Goal: Transaction & Acquisition: Book appointment/travel/reservation

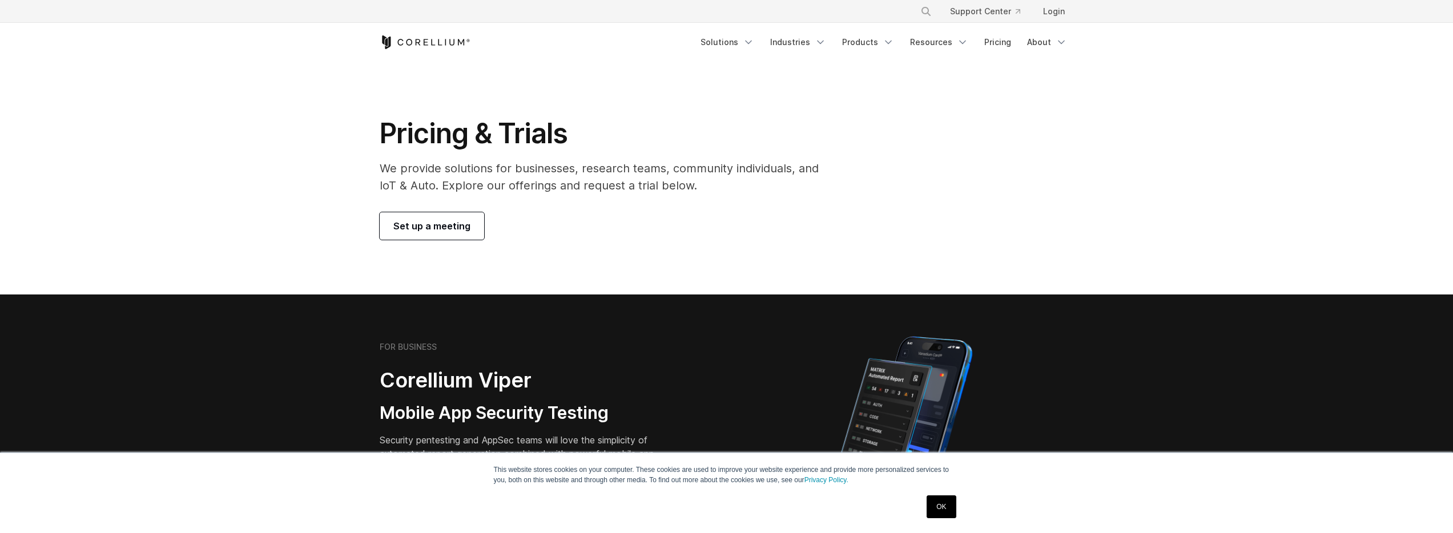
click at [419, 226] on span "Set up a meeting" at bounding box center [431, 226] width 77 height 14
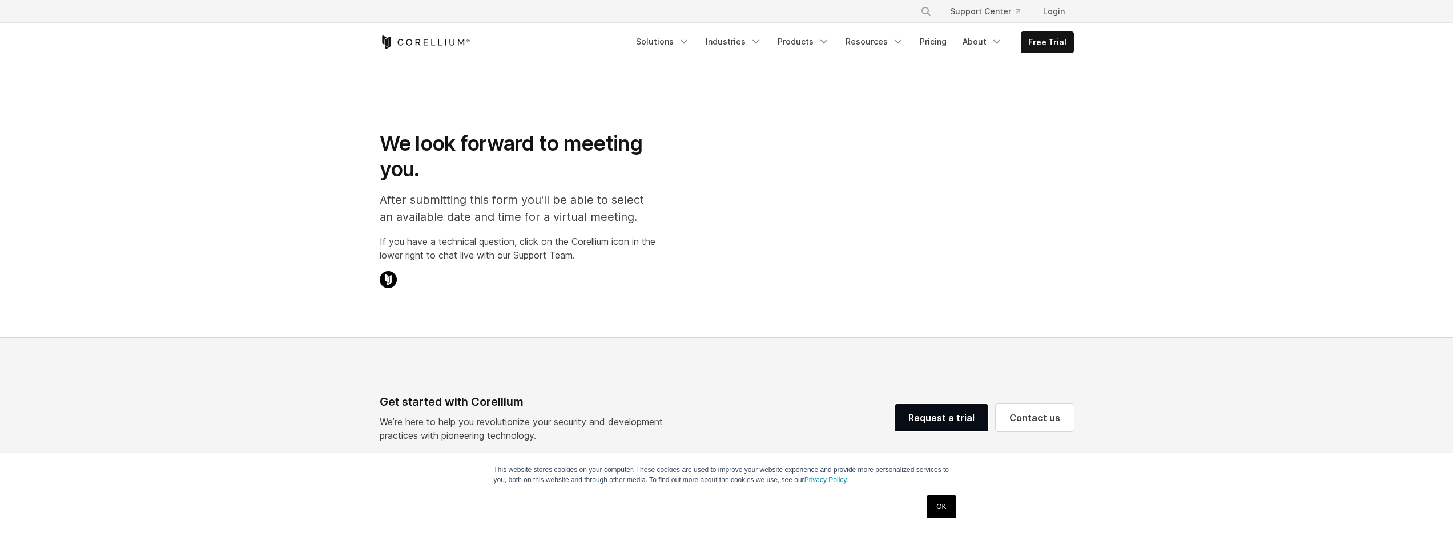
select select "**"
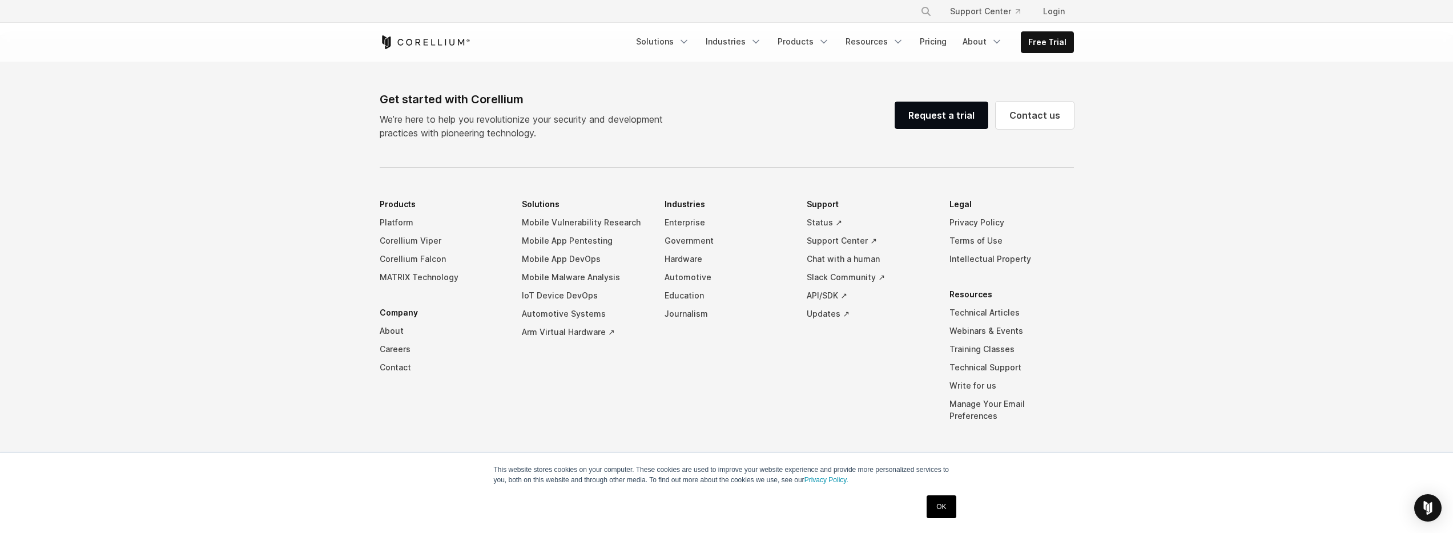
scroll to position [701, 0]
drag, startPoint x: 330, startPoint y: 182, endPoint x: 941, endPoint y: 417, distance: 654.7
click at [927, 417] on footer "Get started with Corellium We’re here to help you revolutionize your security a…" at bounding box center [726, 289] width 1453 height 512
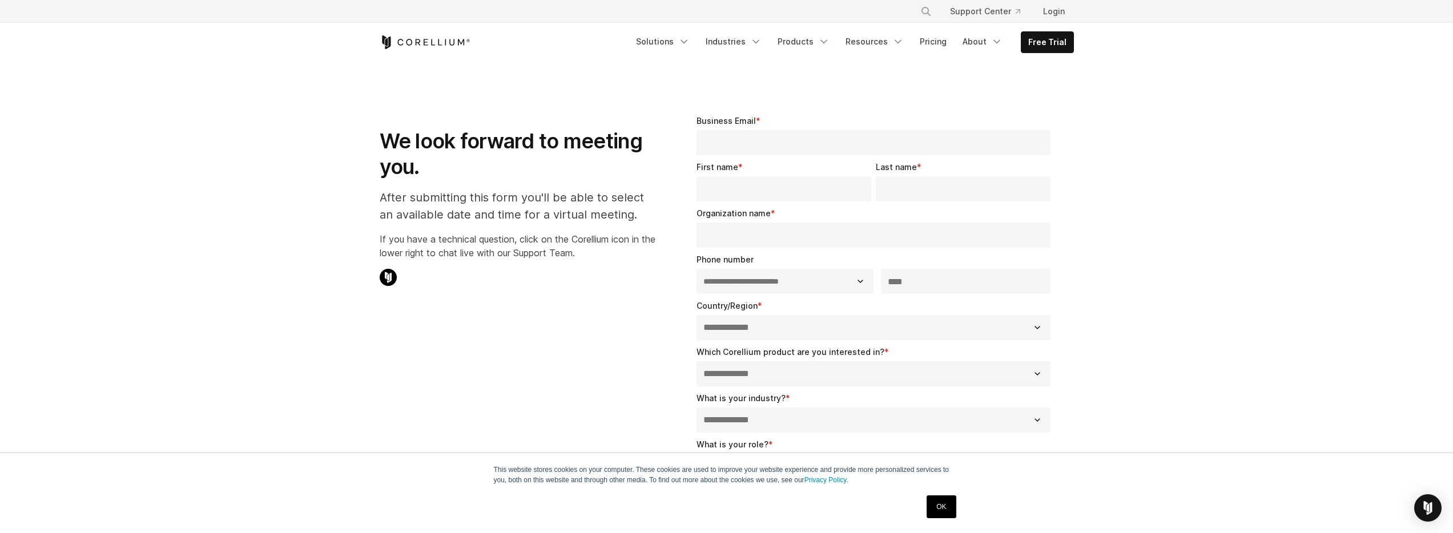
scroll to position [0, 0]
click at [947, 48] on link "Pricing" at bounding box center [933, 41] width 41 height 21
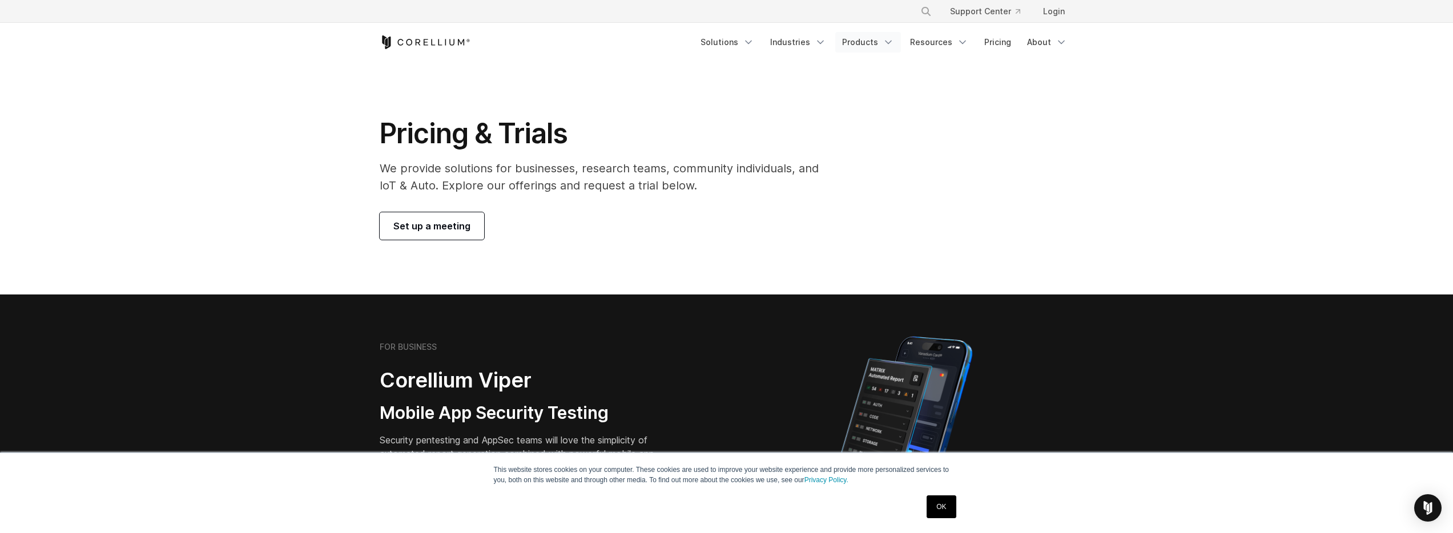
click at [861, 39] on link "Products" at bounding box center [868, 42] width 66 height 21
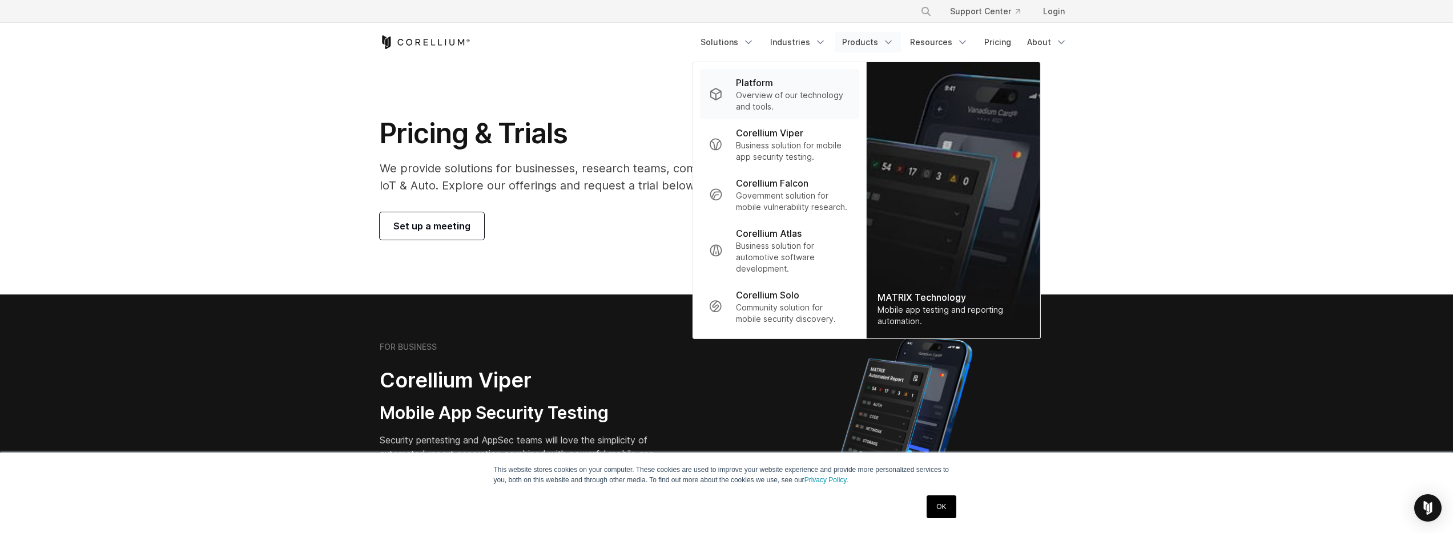
click at [785, 111] on p "Overview of our technology and tools." at bounding box center [793, 101] width 114 height 23
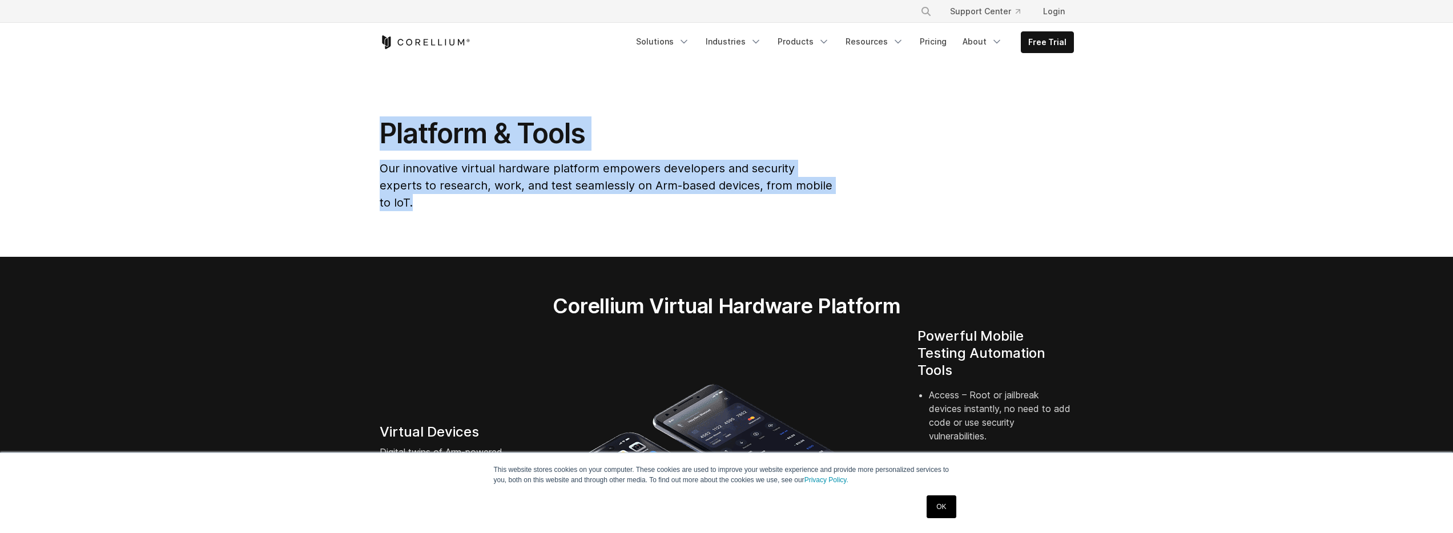
drag, startPoint x: 374, startPoint y: 142, endPoint x: 896, endPoint y: 238, distance: 531.0
click at [896, 238] on section "Platform & Tools Our innovative virtual hardware platform empowers developers a…" at bounding box center [726, 159] width 1453 height 195
click at [901, 217] on section "Platform & Tools Our innovative virtual hardware platform empowers developers a…" at bounding box center [726, 159] width 1453 height 195
drag, startPoint x: 361, startPoint y: 34, endPoint x: 839, endPoint y: 194, distance: 503.7
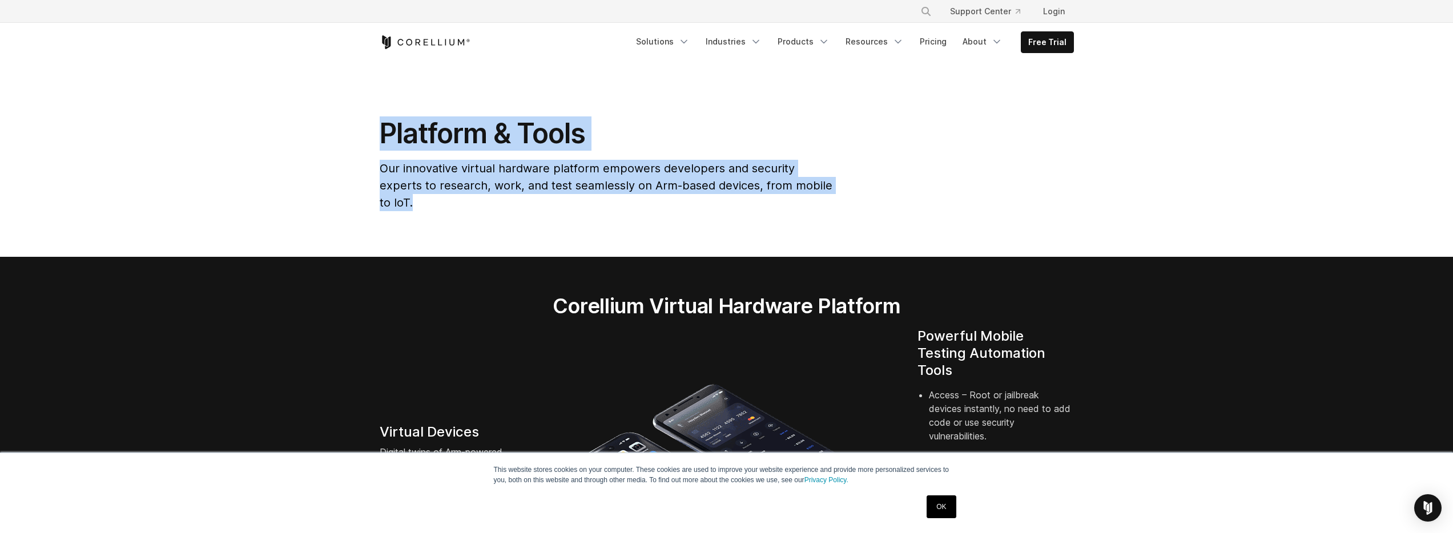
click at [848, 192] on div "Platform & Tools Our innovative virtual hardware platform empowers developers a…" at bounding box center [726, 168] width 717 height 104
drag, startPoint x: 873, startPoint y: 181, endPoint x: 314, endPoint y: 31, distance: 578.2
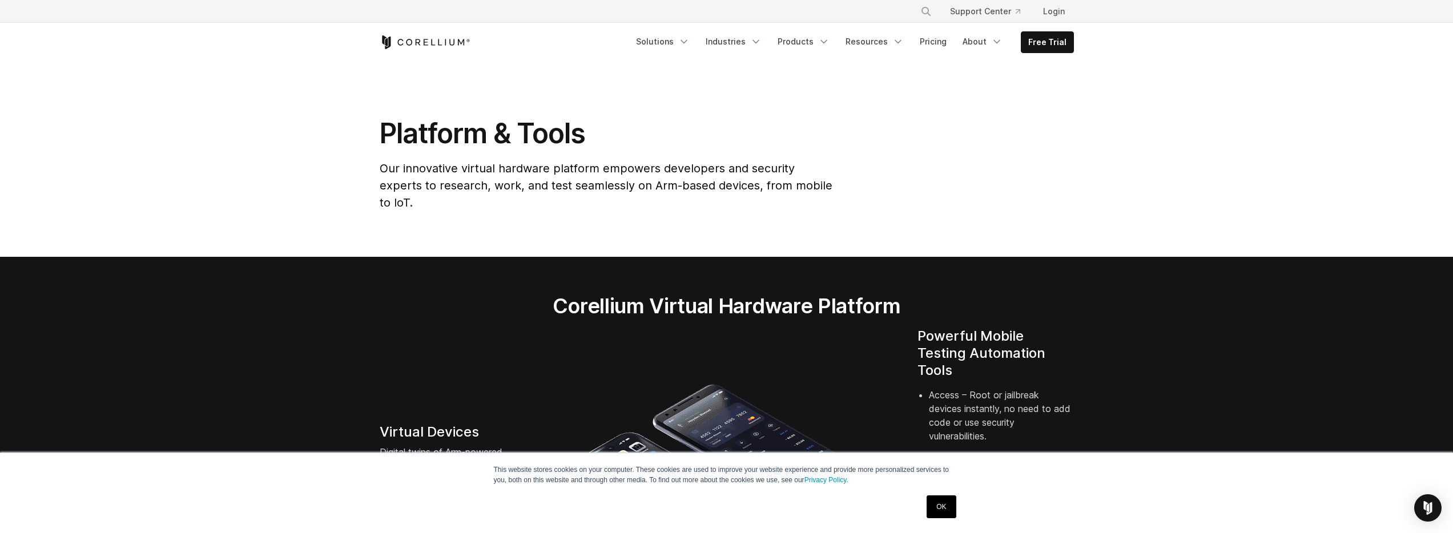
click at [356, 67] on section "Platform & Tools Our innovative virtual hardware platform empowers developers a…" at bounding box center [726, 159] width 1453 height 195
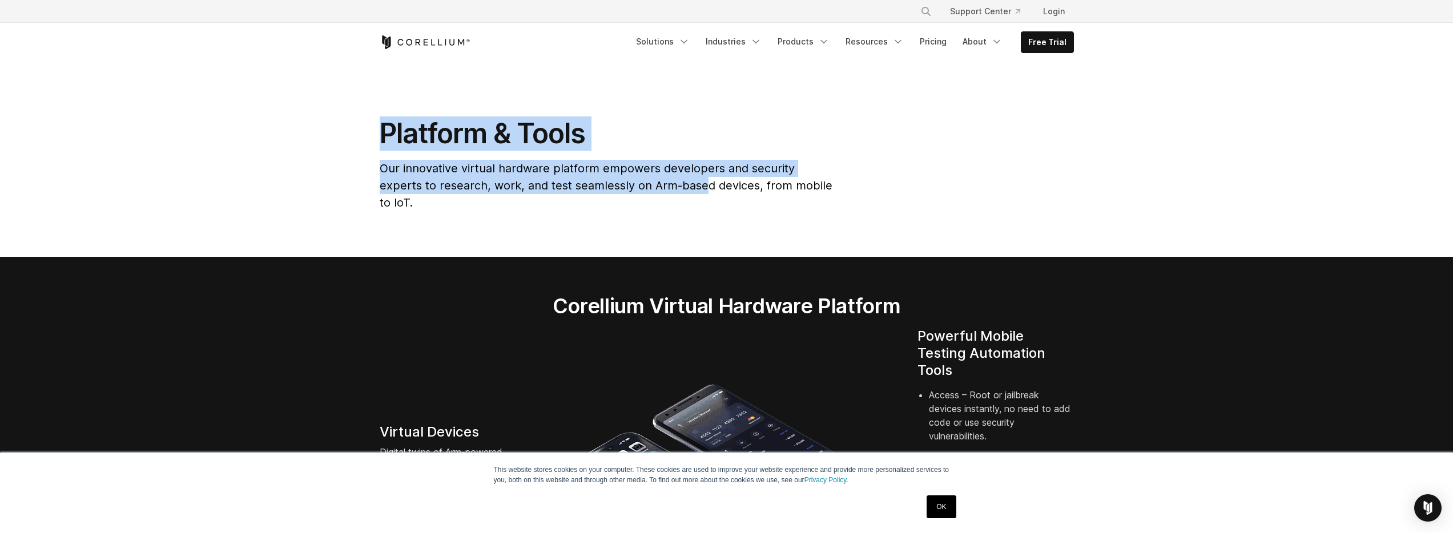
drag, startPoint x: 376, startPoint y: 58, endPoint x: 790, endPoint y: 197, distance: 437.0
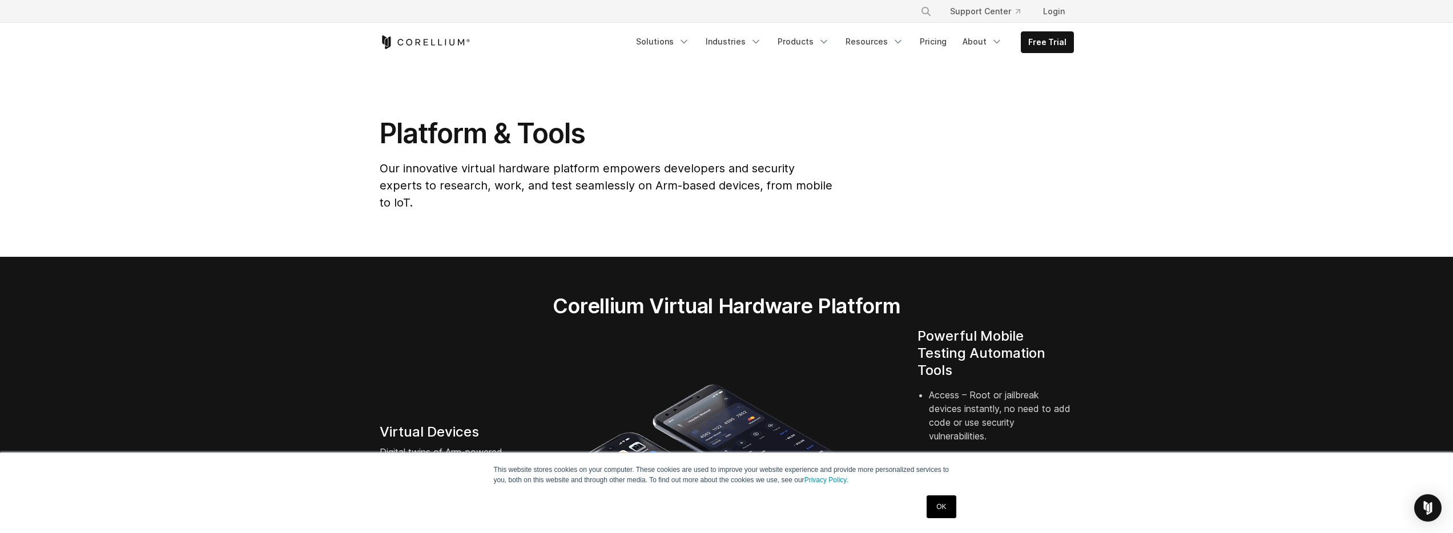
click at [909, 200] on div "Platform & Tools Our innovative virtual hardware platform empowers developers a…" at bounding box center [726, 168] width 717 height 104
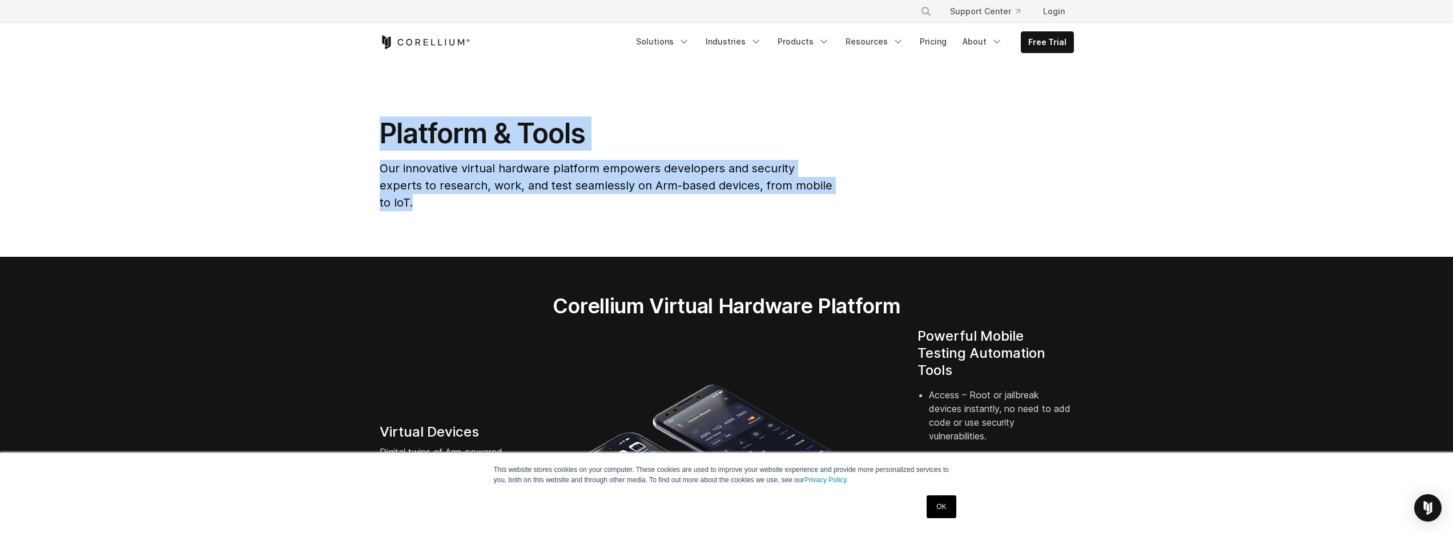
drag, startPoint x: 844, startPoint y: 185, endPoint x: 361, endPoint y: 107, distance: 489.2
click at [327, 88] on section "Platform & Tools Our innovative virtual hardware platform empowers developers a…" at bounding box center [726, 159] width 1453 height 195
click at [366, 108] on section "Platform & Tools Our innovative virtual hardware platform empowers developers a…" at bounding box center [726, 159] width 1453 height 195
drag, startPoint x: 384, startPoint y: 106, endPoint x: 887, endPoint y: 213, distance: 514.6
click at [860, 216] on section "Platform & Tools Our innovative virtual hardware platform empowers developers a…" at bounding box center [726, 159] width 1453 height 195
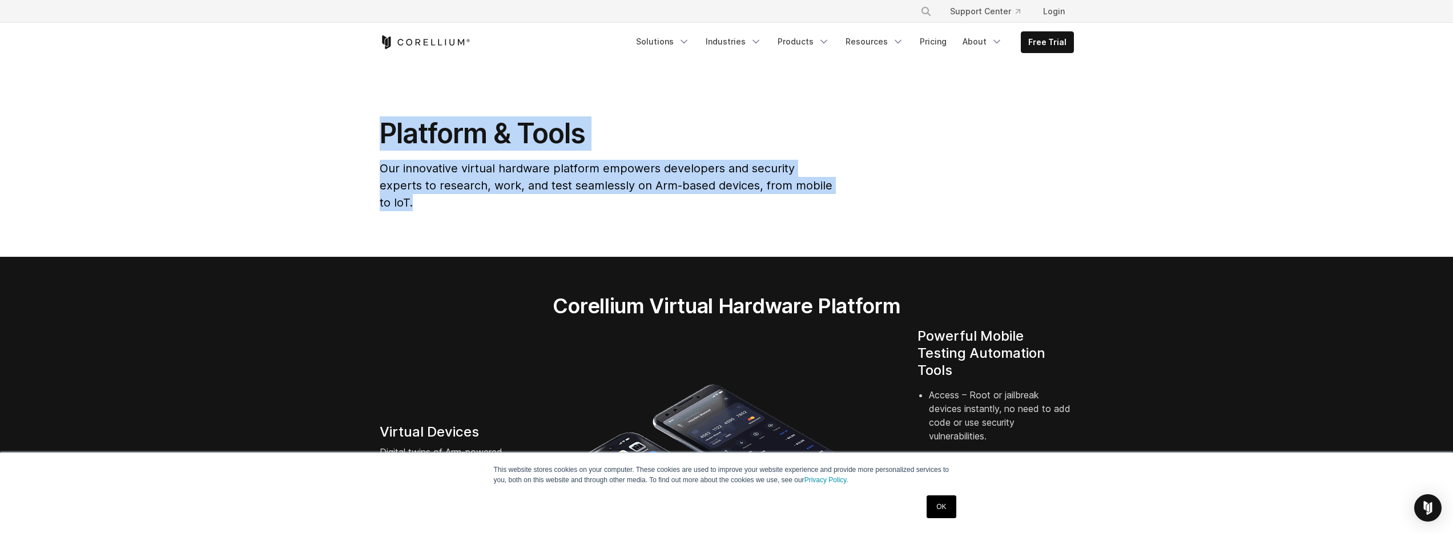
click at [890, 211] on section "Platform & Tools Our innovative virtual hardware platform empowers developers a…" at bounding box center [726, 159] width 1453 height 195
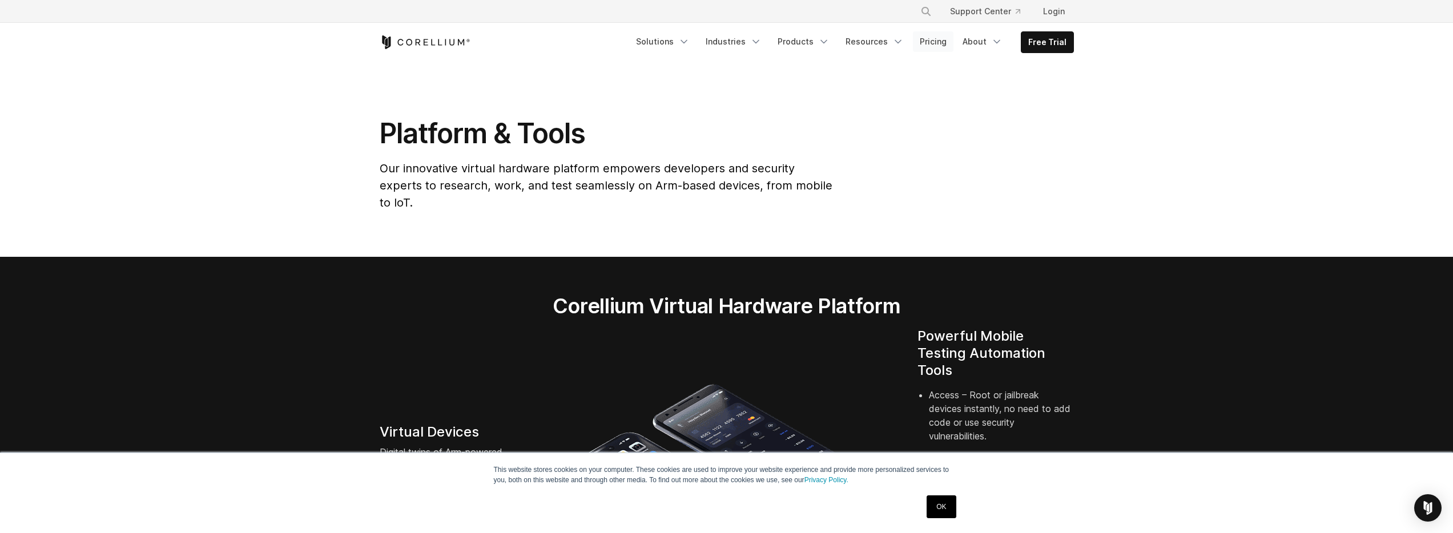
click at [926, 46] on link "Pricing" at bounding box center [933, 41] width 41 height 21
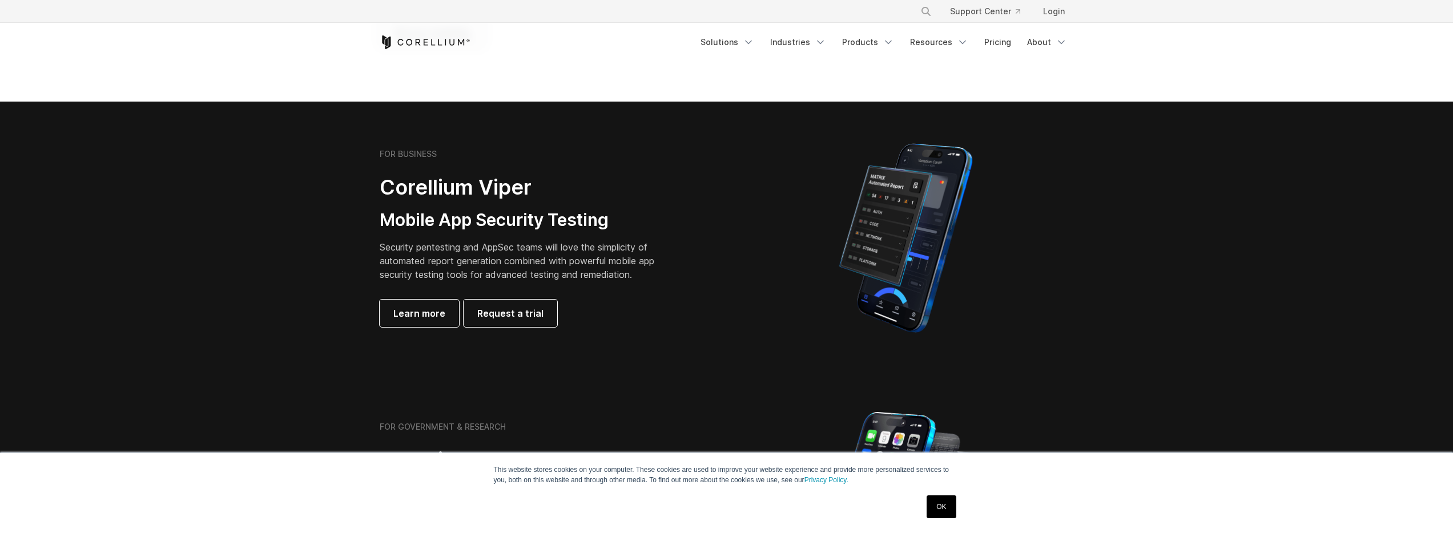
scroll to position [193, 0]
click at [938, 509] on link "OK" at bounding box center [940, 506] width 29 height 23
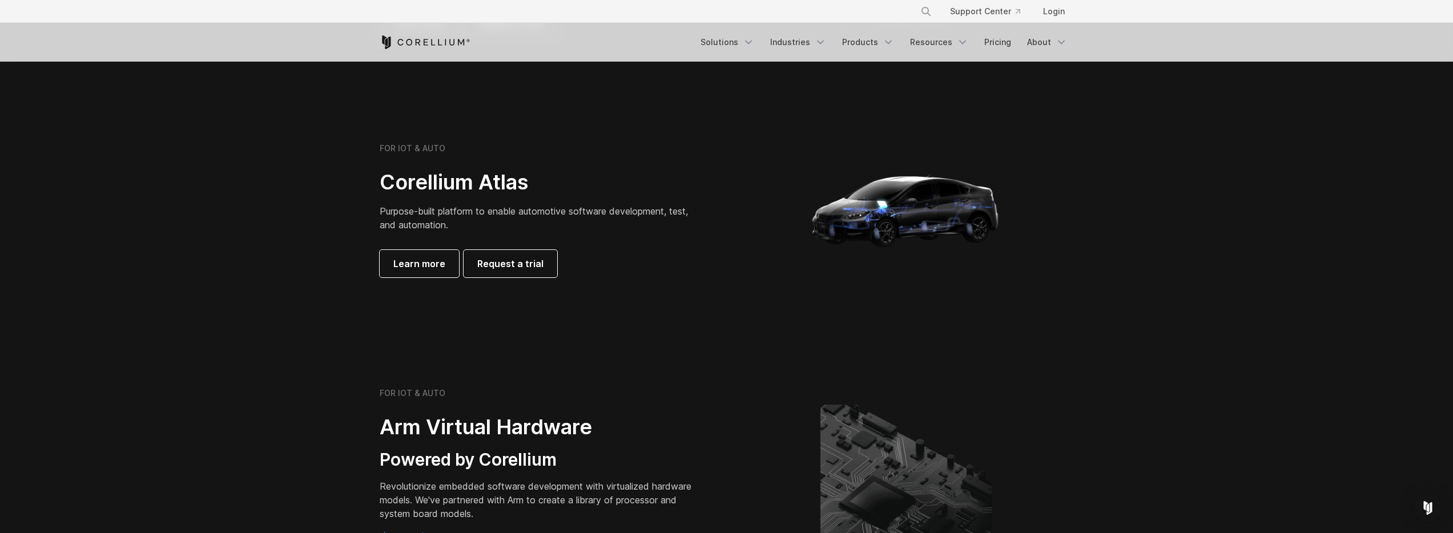
scroll to position [1167, 0]
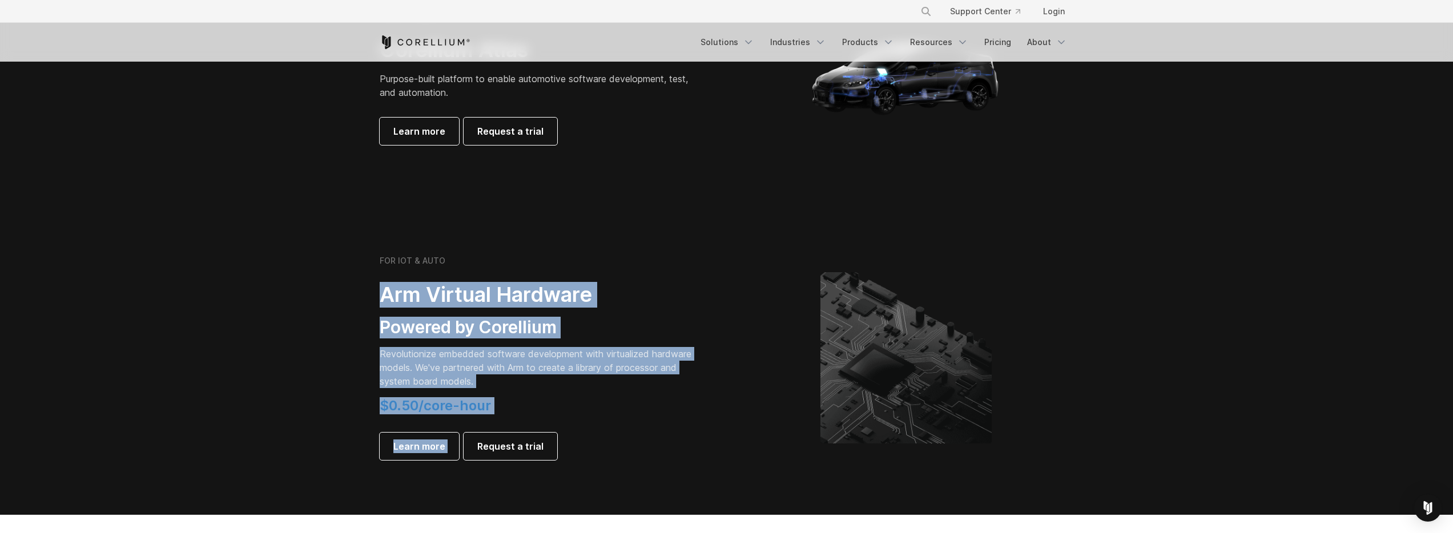
drag, startPoint x: 381, startPoint y: 305, endPoint x: 705, endPoint y: 428, distance: 346.8
click at [674, 423] on div "FOR IOT & AUTO Arm Virtual Hardware Powered by Corellium Revolutionize embedded…" at bounding box center [540, 358] width 320 height 204
click at [708, 428] on div "FOR IOT & AUTO Arm Virtual Hardware Powered by Corellium Revolutionize embedded…" at bounding box center [547, 358] width 358 height 204
drag, startPoint x: 632, startPoint y: 429, endPoint x: 256, endPoint y: 261, distance: 411.3
click at [261, 271] on section "FOR IOT & AUTO Arm Virtual Hardware Powered by Corellium Revolutionize embedded…" at bounding box center [726, 367] width 1453 height 296
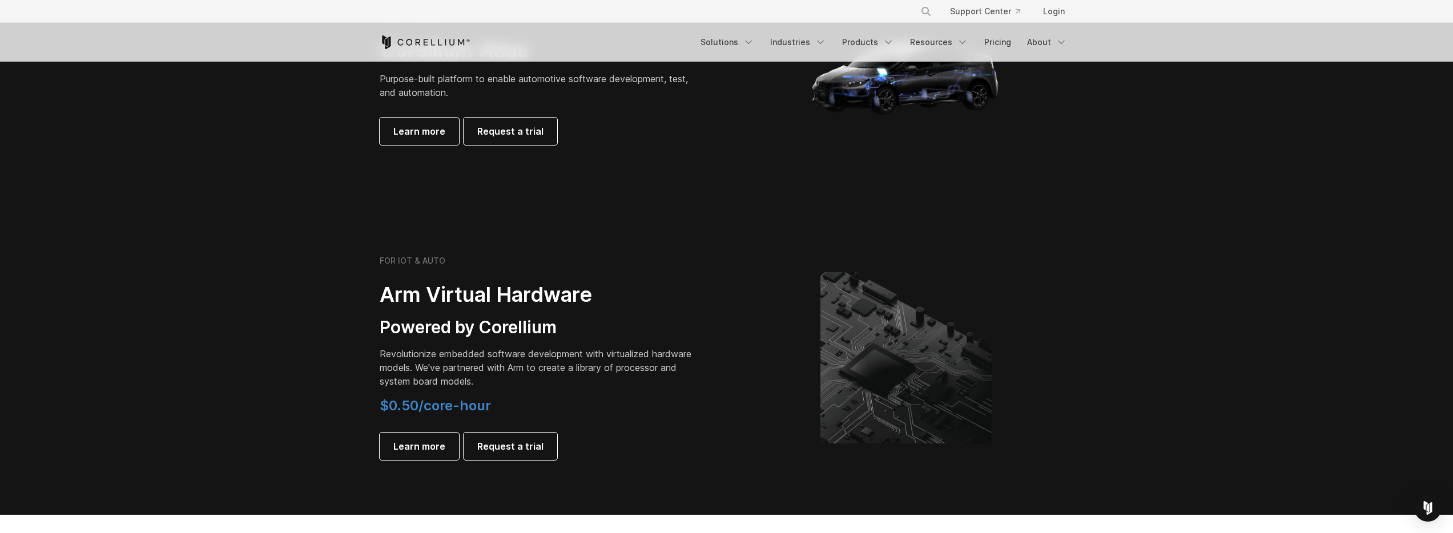
click at [272, 252] on section "FOR IOT & AUTO Arm Virtual Hardware Powered by Corellium Revolutionize embedded…" at bounding box center [726, 367] width 1453 height 296
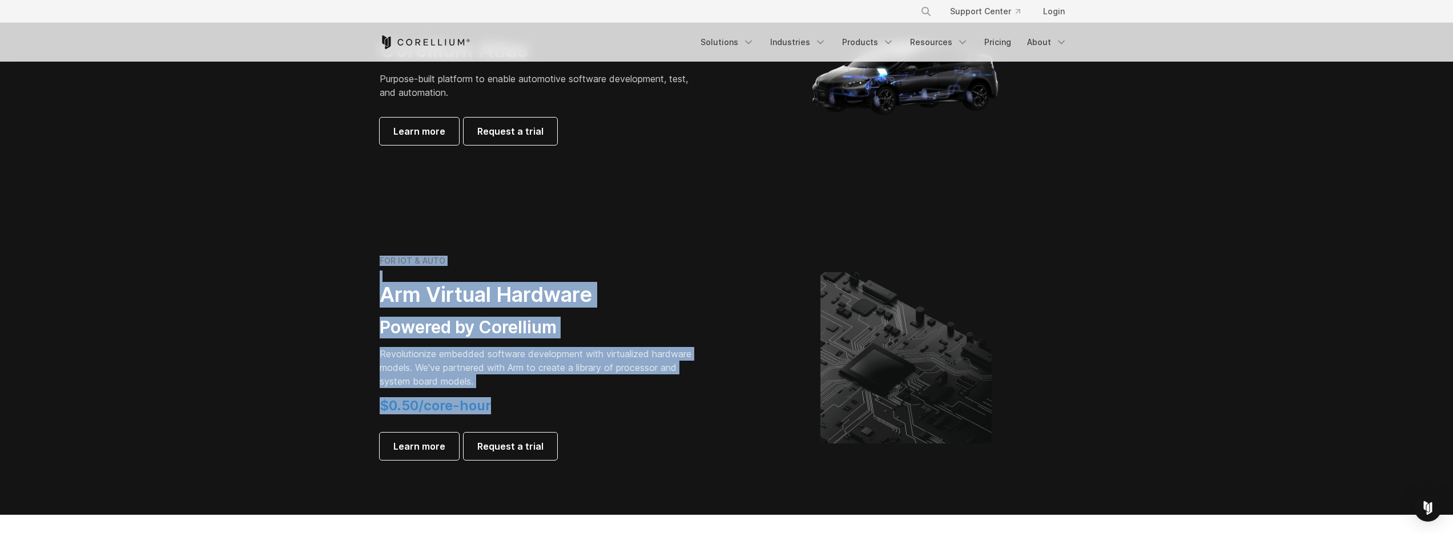
drag, startPoint x: 300, startPoint y: 233, endPoint x: 602, endPoint y: 405, distance: 347.6
click at [598, 405] on section "FOR IOT & AUTO Arm Virtual Hardware Powered by Corellium Revolutionize embedded…" at bounding box center [726, 367] width 1453 height 296
click at [620, 401] on h4 "$0.50/core-hour" at bounding box center [540, 405] width 320 height 17
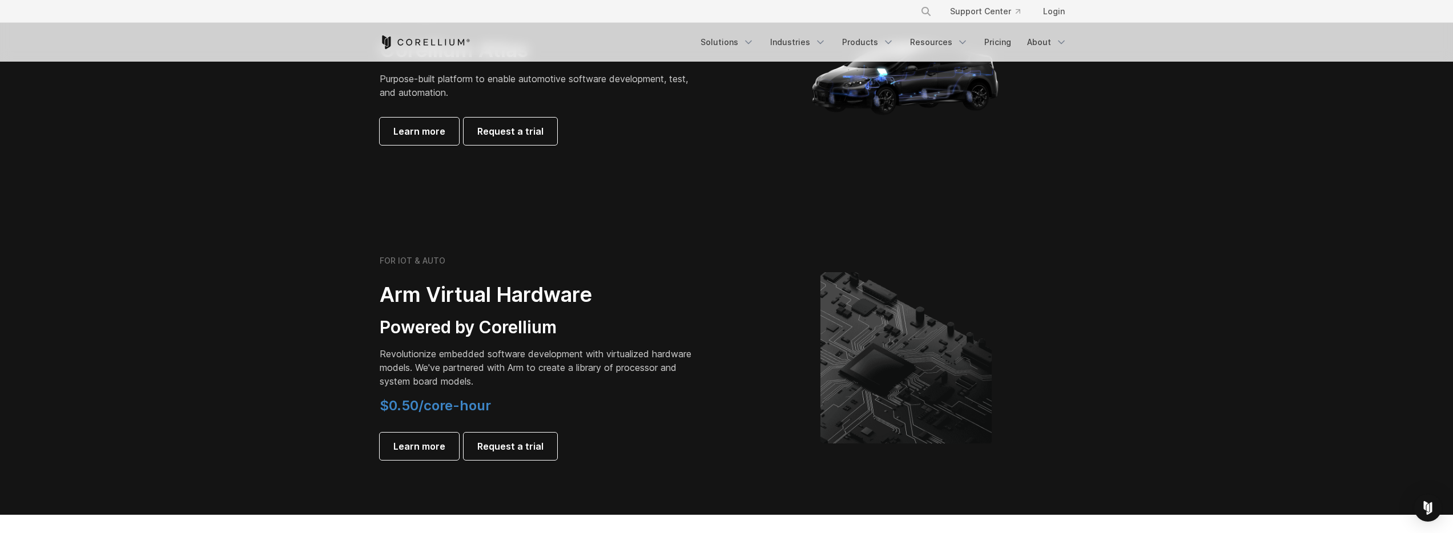
click at [181, 194] on section "FOR IOT & AUTO Corellium Atlas Purpose-built platform to enable automotive soft…" at bounding box center [726, 82] width 1453 height 274
